Goal: Information Seeking & Learning: Learn about a topic

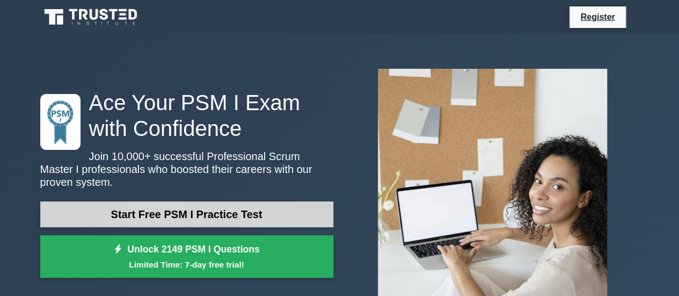
click at [210, 211] on link "Start Free PSM I Practice Test" at bounding box center [186, 214] width 293 height 26
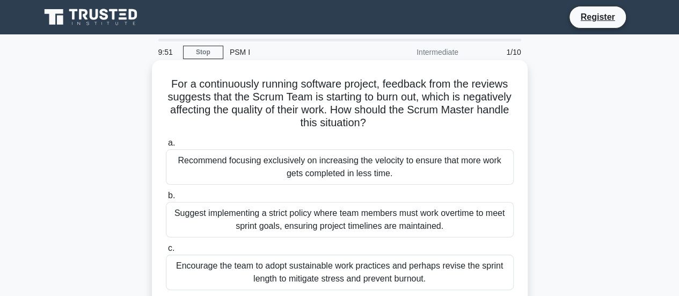
drag, startPoint x: 184, startPoint y: 85, endPoint x: 512, endPoint y: 121, distance: 330.7
click at [512, 121] on h5 "For a continuously running software project, feedback from the reviews suggests…" at bounding box center [340, 103] width 350 height 53
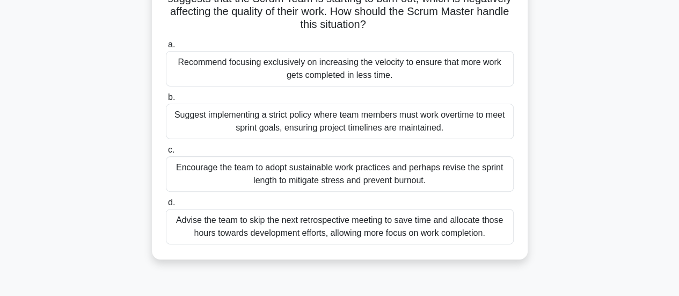
scroll to position [107, 0]
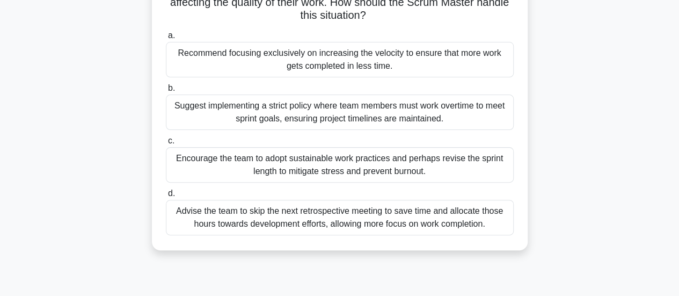
click at [361, 64] on div "Recommend focusing exclusively on increasing the velocity to ensure that more w…" at bounding box center [340, 59] width 348 height 35
click at [166, 39] on input "a. Recommend focusing exclusively on increasing the velocity to ensure that mor…" at bounding box center [166, 35] width 0 height 7
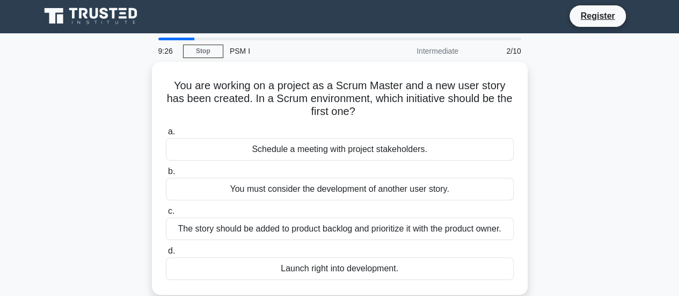
scroll to position [0, 0]
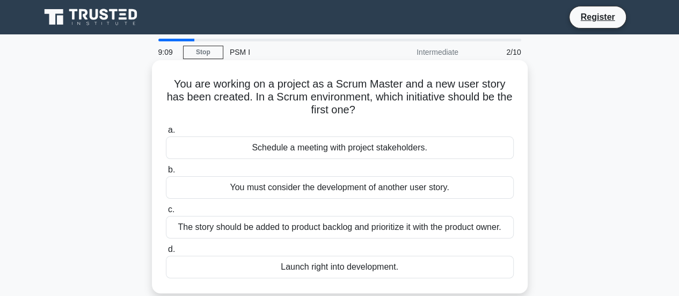
click at [318, 230] on div "The story should be added to product backlog and prioritize it with the product…" at bounding box center [340, 227] width 348 height 23
click at [166, 213] on input "c. The story should be added to product backlog and prioritize it with the prod…" at bounding box center [166, 209] width 0 height 7
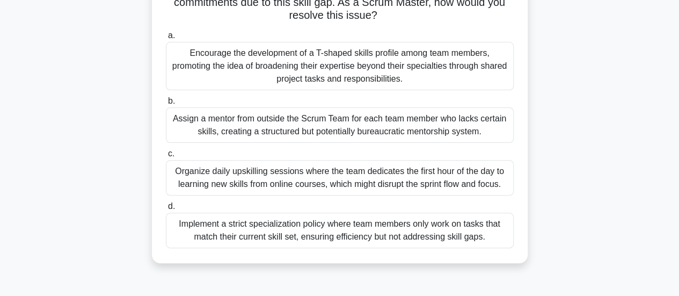
scroll to position [54, 0]
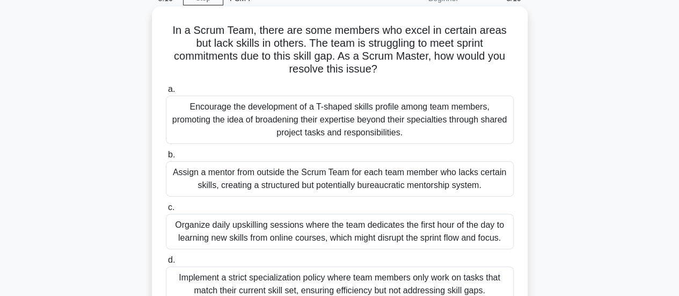
click at [430, 127] on div "Encourage the development of a T-shaped skills profile among team members, prom…" at bounding box center [340, 120] width 348 height 48
click at [166, 93] on input "a. Encourage the development of a T-shaped skills profile among team members, p…" at bounding box center [166, 89] width 0 height 7
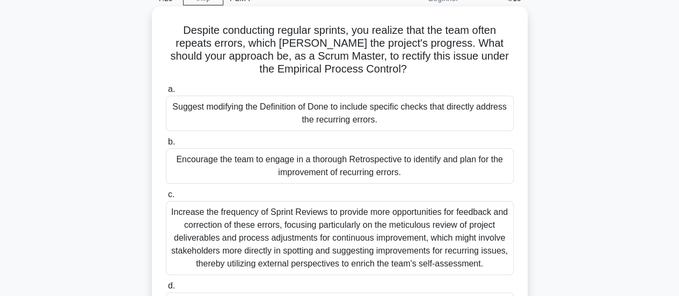
click at [338, 230] on div "Increase the frequency of Sprint Reviews to provide more opportunities for feed…" at bounding box center [340, 238] width 348 height 74
click at [166, 198] on input "c. Increase the frequency of Sprint Reviews to provide more opportunities for f…" at bounding box center [166, 194] width 0 height 7
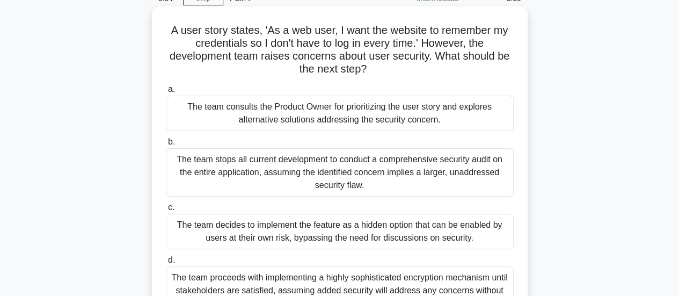
click at [366, 123] on div "The team consults the Product Owner for prioritizing the user story and explore…" at bounding box center [340, 113] width 348 height 35
click at [166, 93] on input "a. The team consults the Product Owner for prioritizing the user story and expl…" at bounding box center [166, 89] width 0 height 7
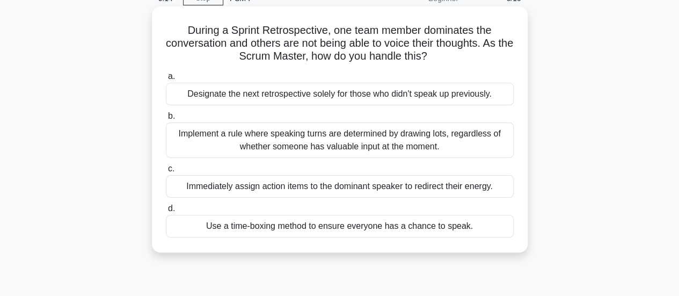
click at [360, 228] on div "Use a time-boxing method to ensure everyone has a chance to speak." at bounding box center [340, 226] width 348 height 23
click at [166, 212] on input "d. Use a time-boxing method to ensure everyone has a chance to speak." at bounding box center [166, 208] width 0 height 7
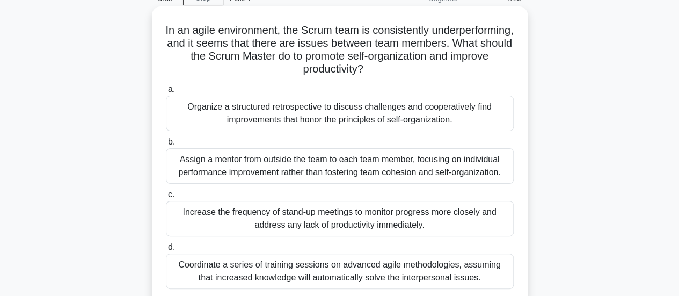
click at [362, 121] on div "Organize a structured retrospective to discuss challenges and cooperatively fin…" at bounding box center [340, 113] width 348 height 35
click at [166, 93] on input "a. Organize a structured retrospective to discuss challenges and cooperatively …" at bounding box center [166, 89] width 0 height 7
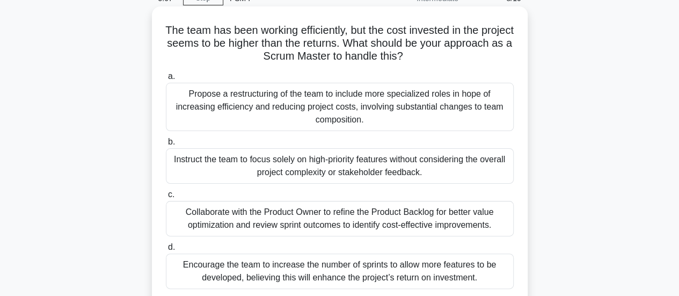
click at [391, 226] on div "Collaborate with the Product Owner to refine the Product Backlog for better val…" at bounding box center [340, 218] width 348 height 35
click at [166, 198] on input "c. Collaborate with the Product Owner to refine the Product Backlog for better …" at bounding box center [166, 194] width 0 height 7
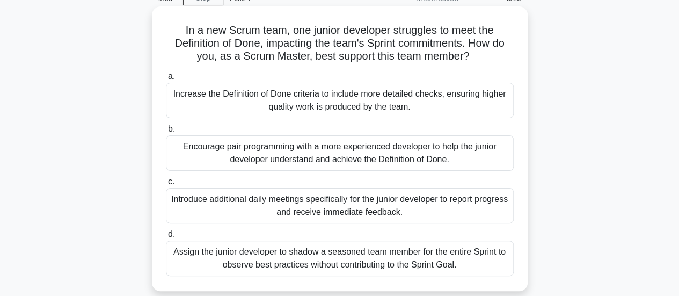
click at [414, 159] on div "Encourage pair programming with a more experienced developer to help the junior…" at bounding box center [340, 152] width 348 height 35
click at [166, 133] on input "b. Encourage pair programming with a more experienced developer to help the jun…" at bounding box center [166, 129] width 0 height 7
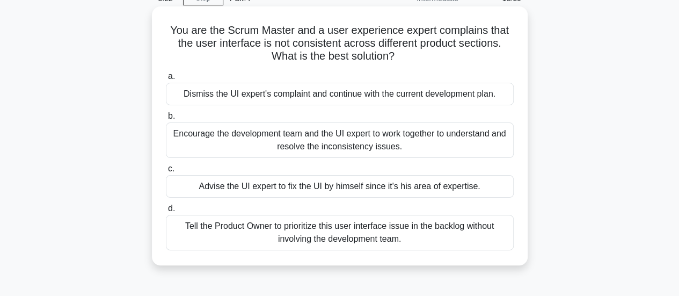
click at [409, 145] on div "Encourage the development team and the UI expert to work together to understand…" at bounding box center [340, 139] width 348 height 35
click at [166, 120] on input "b. Encourage the development team and the UI expert to work together to underst…" at bounding box center [166, 116] width 0 height 7
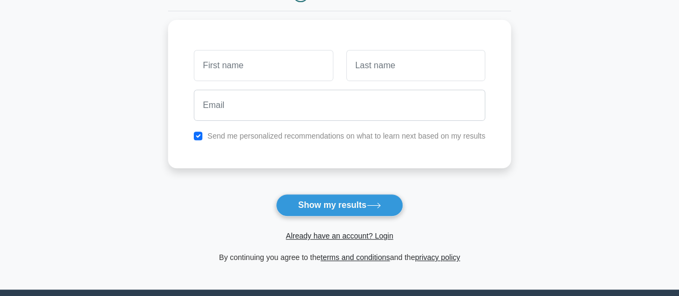
scroll to position [107, 0]
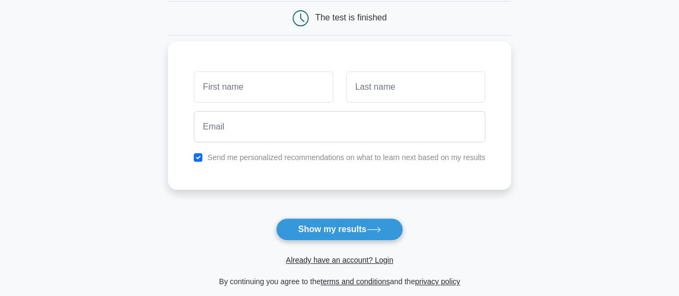
click at [266, 110] on div at bounding box center [339, 127] width 304 height 40
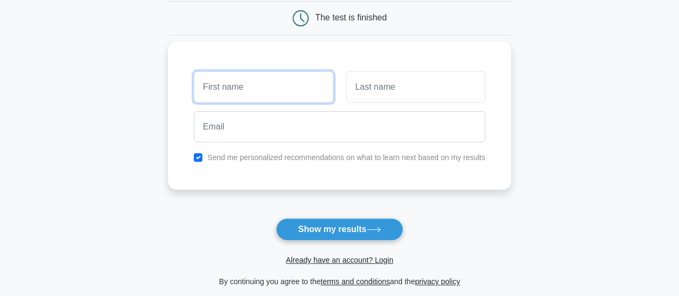
click at [280, 89] on input "text" at bounding box center [263, 86] width 139 height 31
type input "[PERSON_NAME]"
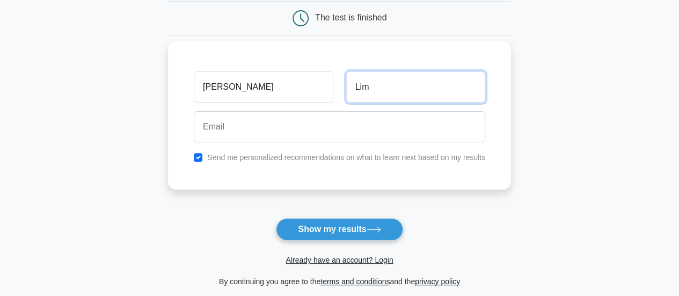
type input "Lim"
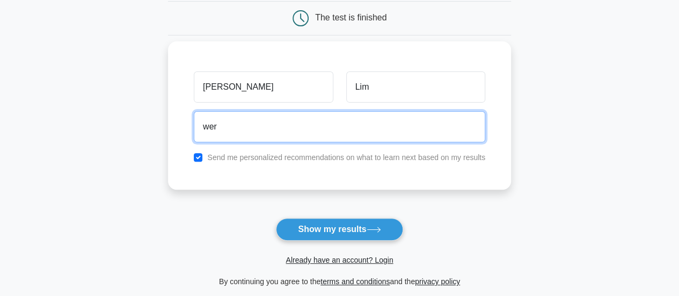
type input "[EMAIL_ADDRESS][DOMAIN_NAME]"
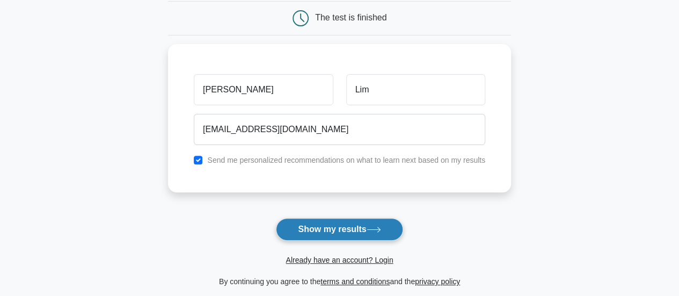
click at [368, 227] on button "Show my results" at bounding box center [339, 229] width 127 height 23
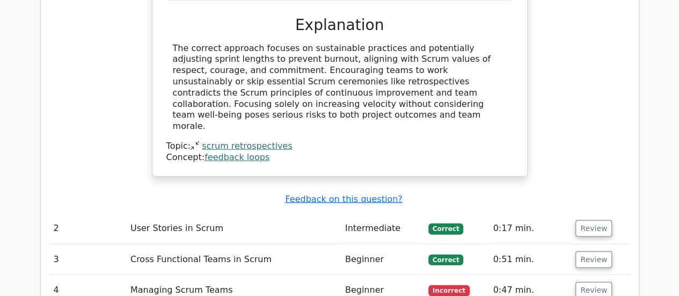
scroll to position [1340, 0]
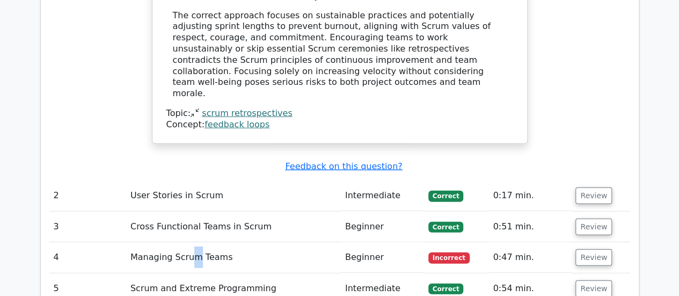
click at [191, 242] on td "Managing Scrum Teams" at bounding box center [233, 257] width 215 height 31
click at [182, 242] on td "Managing Scrum Teams" at bounding box center [233, 257] width 215 height 31
click at [68, 242] on td "4" at bounding box center [87, 257] width 77 height 31
click at [599, 249] on button "Review" at bounding box center [594, 257] width 37 height 17
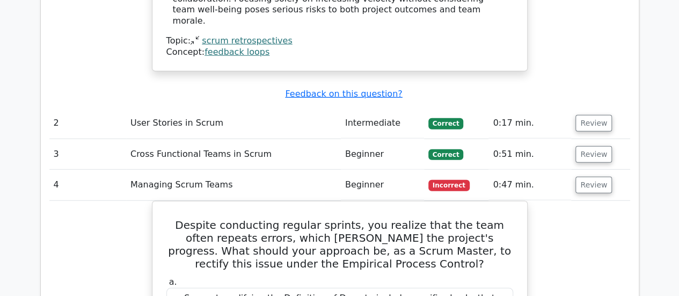
scroll to position [1447, 0]
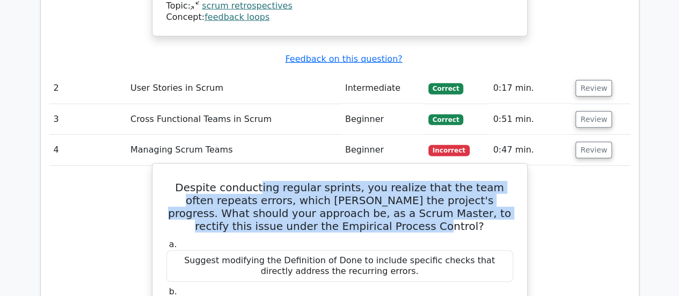
drag, startPoint x: 258, startPoint y: 120, endPoint x: 509, endPoint y: 159, distance: 254.4
click at [509, 181] on h5 "Despite conducting regular sprints, you realize that the team often repeats err…" at bounding box center [339, 207] width 349 height 52
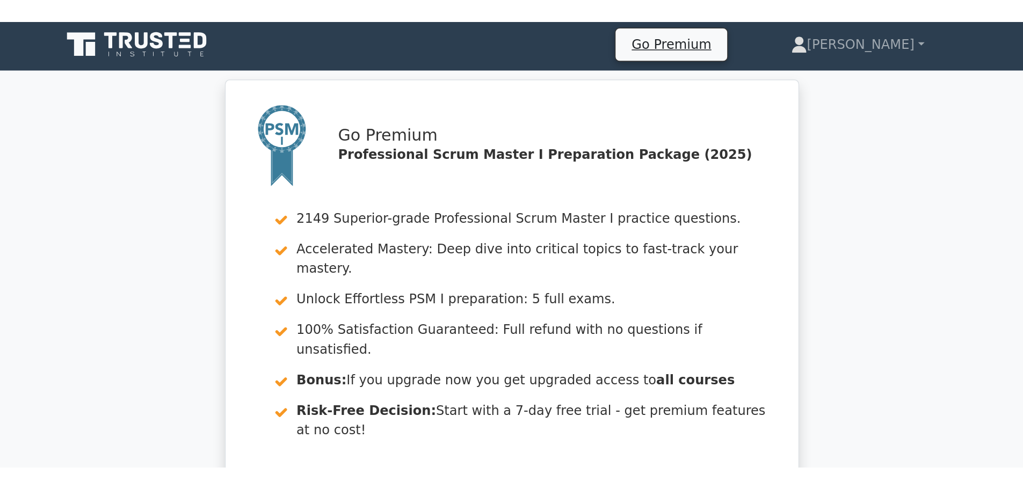
scroll to position [0, 0]
